Goal: Task Accomplishment & Management: Manage account settings

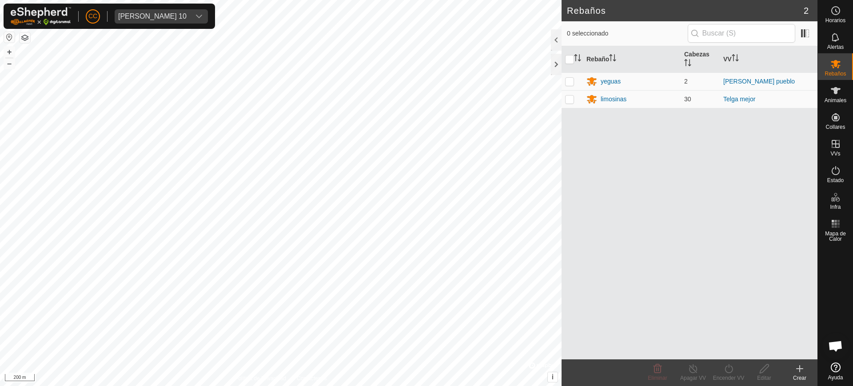
scroll to position [708, 0]
click at [174, 15] on div "[PERSON_NAME] 10" at bounding box center [152, 16] width 68 height 7
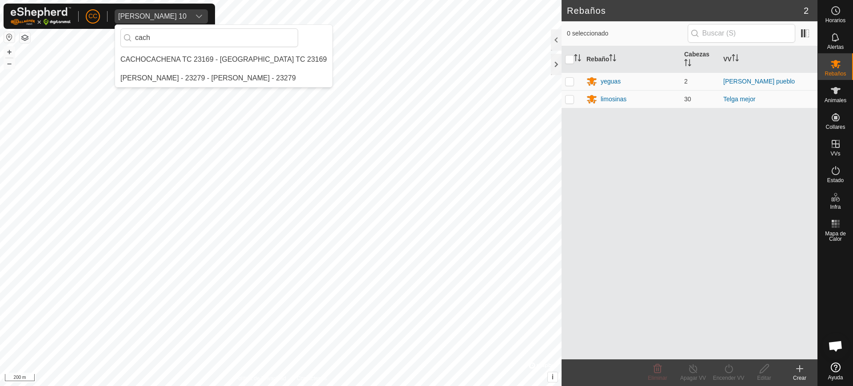
scroll to position [0, 0]
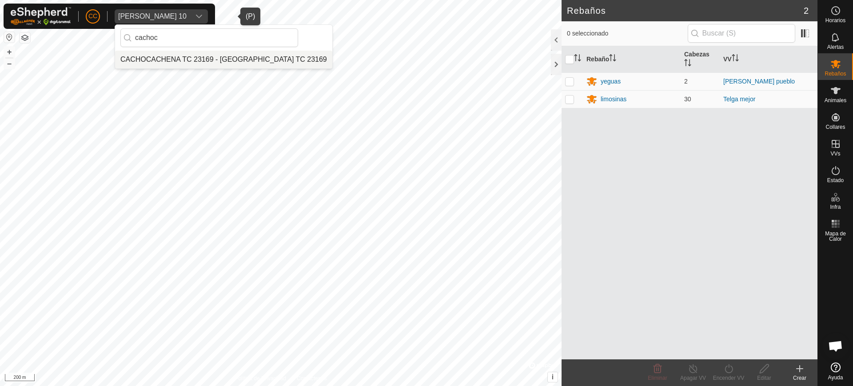
type input "cachoc"
click at [175, 63] on li "CACHOCACHENA TC 23169 - [GEOGRAPHIC_DATA] TC 23169" at bounding box center [223, 60] width 217 height 18
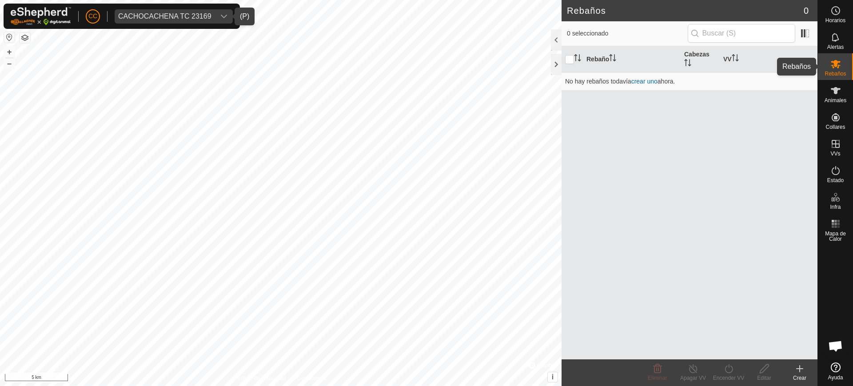
click at [834, 79] on div "Rebaños" at bounding box center [835, 66] width 35 height 27
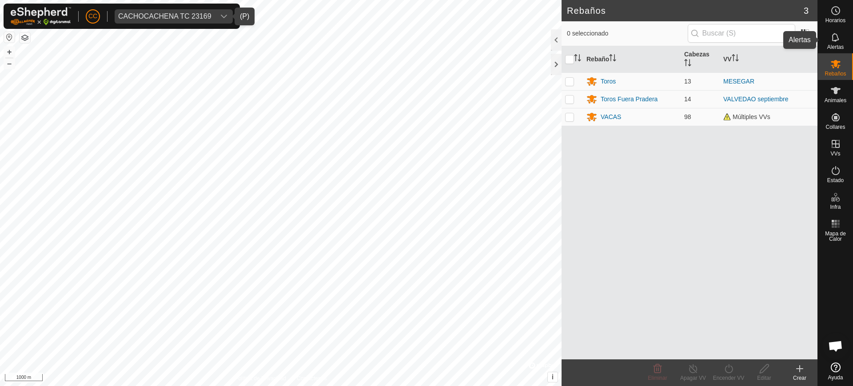
click at [836, 37] on icon at bounding box center [835, 37] width 11 height 11
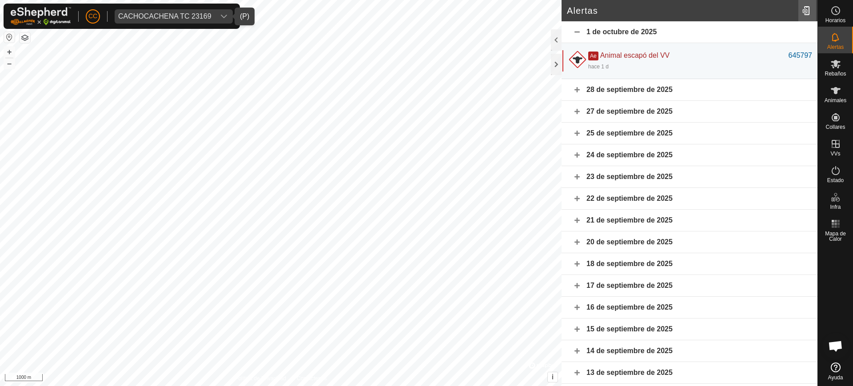
click at [810, 15] on div at bounding box center [807, 10] width 18 height 25
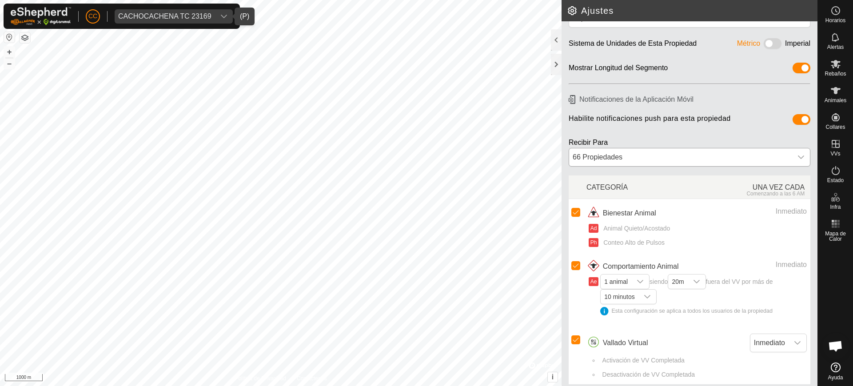
scroll to position [36, 0]
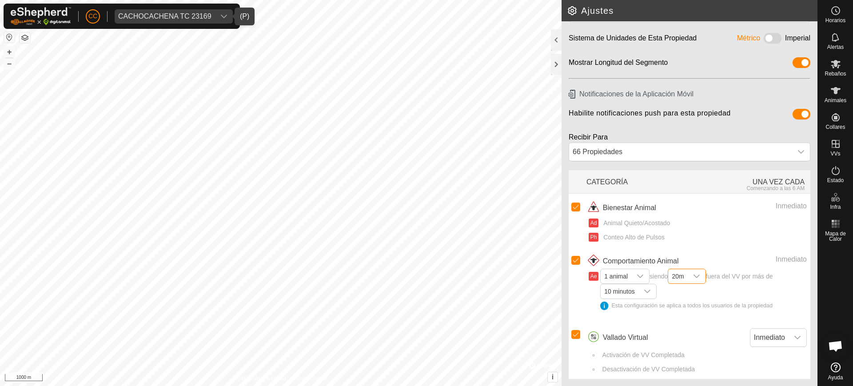
click at [683, 276] on span "20m" at bounding box center [677, 276] width 19 height 14
click at [649, 296] on div "dropdown trigger" at bounding box center [647, 291] width 18 height 14
click at [697, 218] on div "Ad Animal Quieto/Acostado Ph Conteo Alto de Pulsos" at bounding box center [696, 231] width 220 height 32
click at [687, 277] on span "20m" at bounding box center [677, 276] width 19 height 14
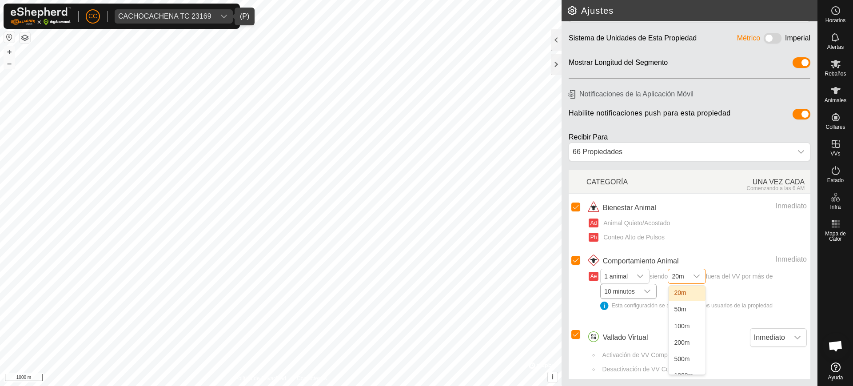
click at [635, 290] on span "10 minutos" at bounding box center [619, 291] width 37 height 14
click at [603, 306] on div "Esta configuración se aplica a todos los usuarios de la propiedad" at bounding box center [703, 306] width 207 height 8
click at [607, 306] on div "Esta configuración se aplica a todos los usuarios de la propiedad" at bounding box center [703, 306] width 207 height 8
click at [623, 295] on span "10 minutos" at bounding box center [619, 291] width 37 height 14
